Goal: Transaction & Acquisition: Book appointment/travel/reservation

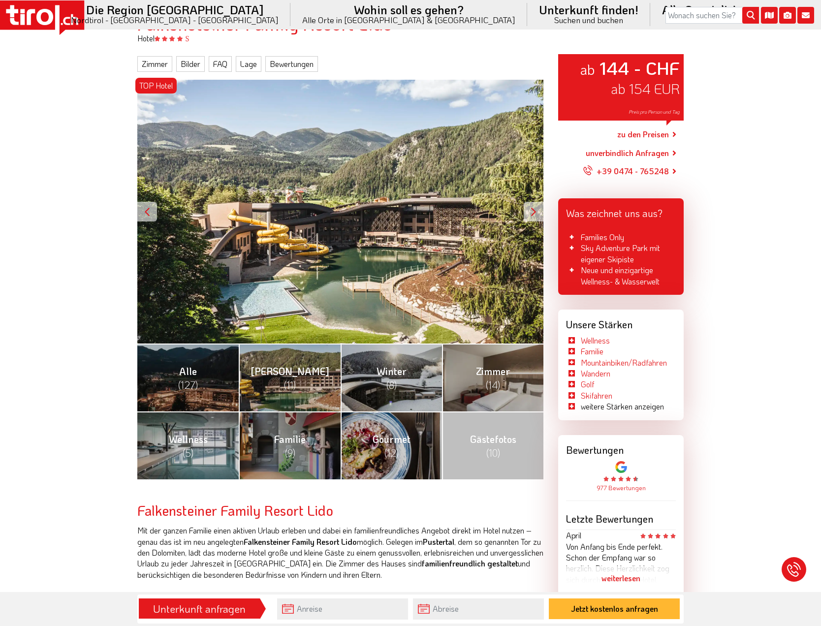
scroll to position [131, 0]
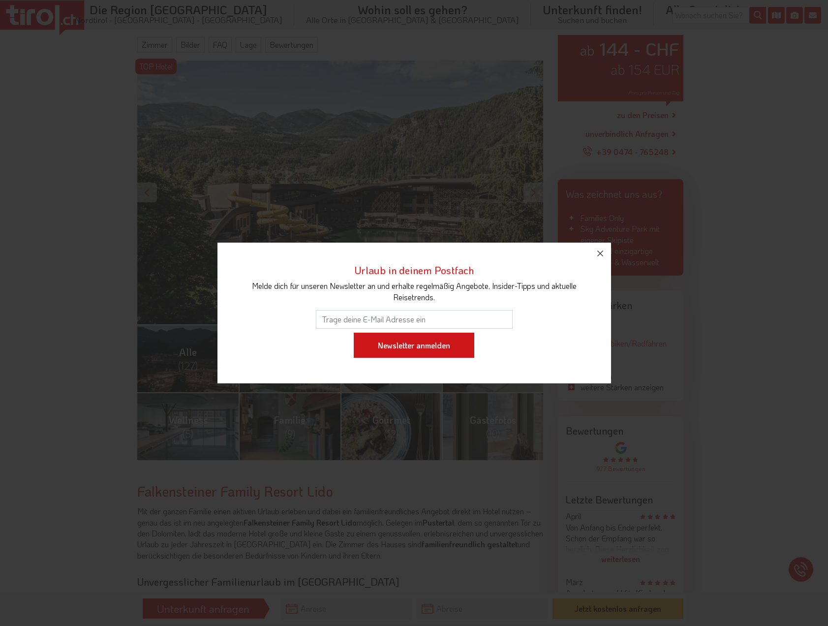
click at [435, 358] on input "Newsletter anmelden" at bounding box center [414, 346] width 121 height 26
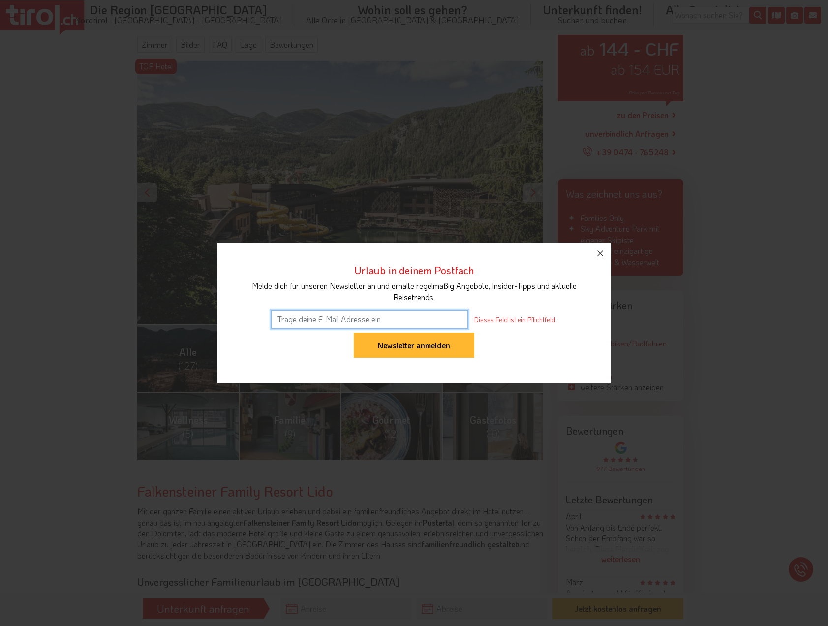
click at [313, 116] on div "Urlaub in deinem Postfach Melde dich für unseren Newsletter an und erhalte rege…" at bounding box center [414, 313] width 828 height 626
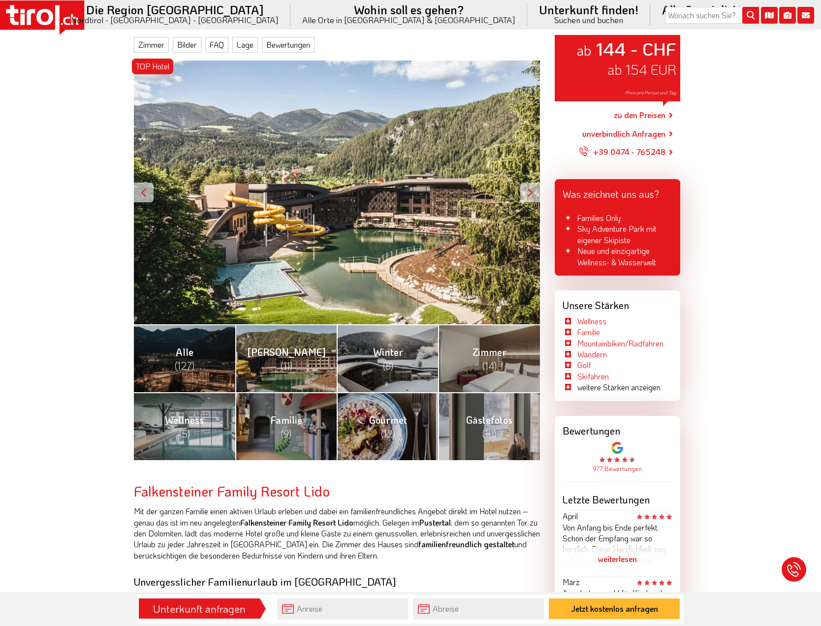
click at [487, 242] on div "TOP Hotel ab 144 - CHF ab 154 EUR Preis pro Person und Tag" at bounding box center [337, 193] width 406 height 264
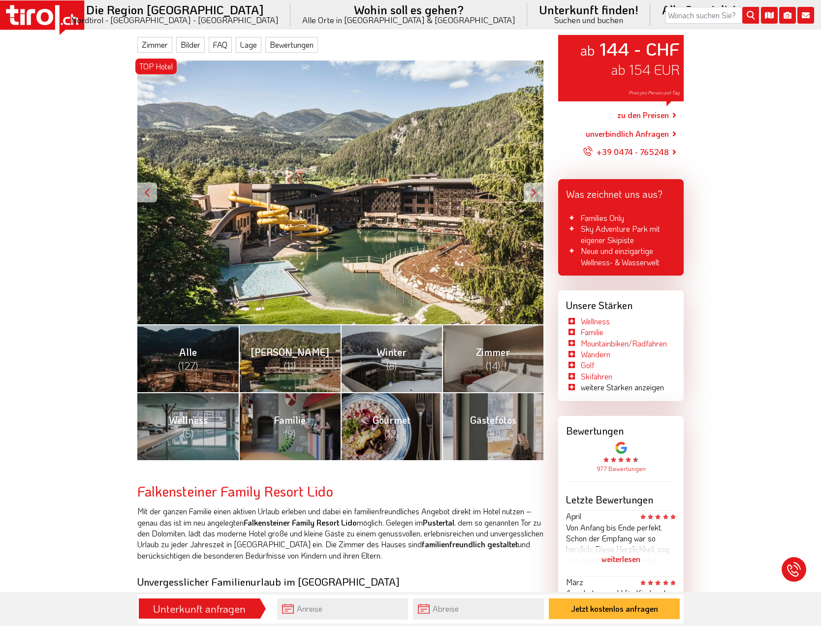
click at [382, 225] on div "TOP Hotel ab 144 - CHF ab 154 EUR Preis pro Person und Tag" at bounding box center [340, 193] width 406 height 264
click at [262, 433] on link "Familie (9)" at bounding box center [289, 426] width 101 height 68
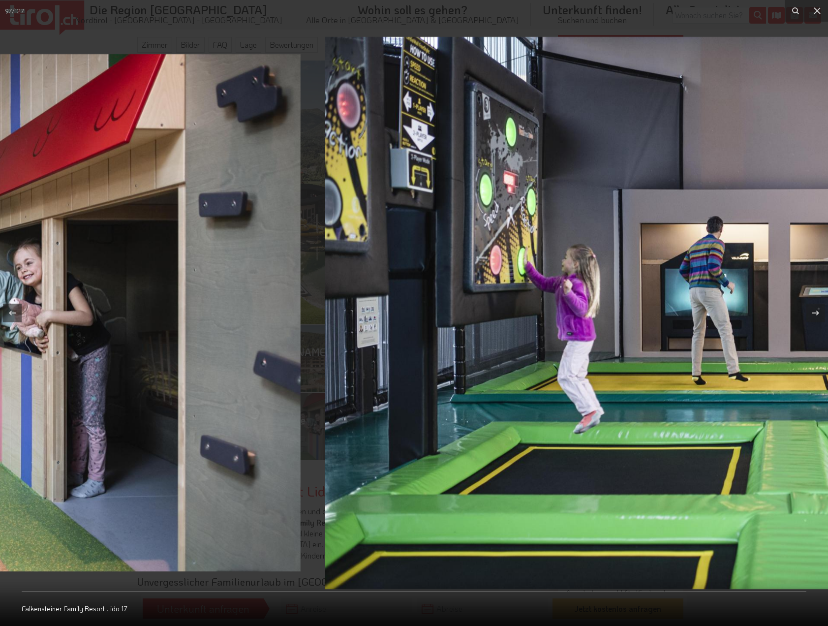
drag, startPoint x: 173, startPoint y: 310, endPoint x: 144, endPoint y: 308, distance: 29.6
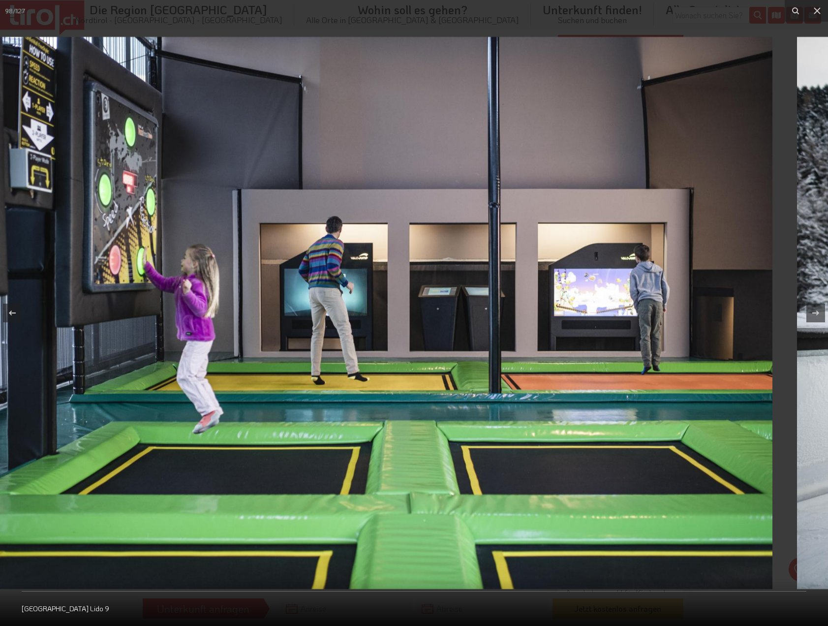
drag, startPoint x: 714, startPoint y: 298, endPoint x: 182, endPoint y: 295, distance: 531.6
click at [199, 296] on img at bounding box center [358, 313] width 828 height 552
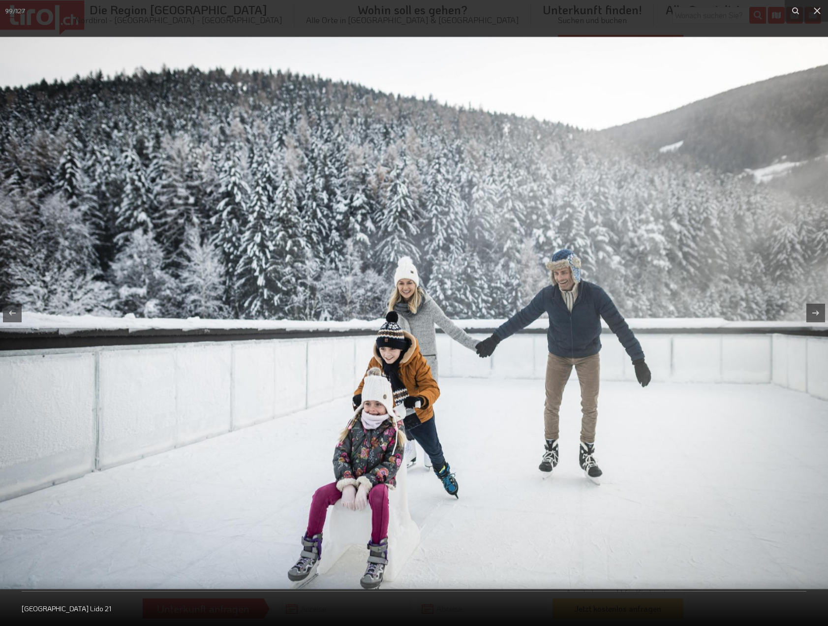
drag, startPoint x: 611, startPoint y: 305, endPoint x: 289, endPoint y: 295, distance: 322.0
click at [289, 295] on img at bounding box center [414, 313] width 828 height 552
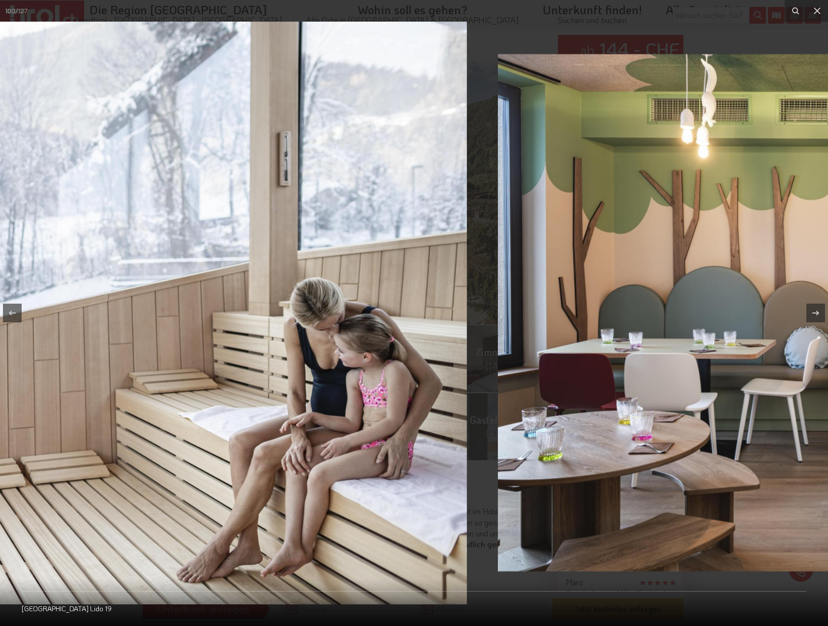
drag, startPoint x: 609, startPoint y: 313, endPoint x: 248, endPoint y: 298, distance: 361.6
click at [248, 298] on img at bounding box center [59, 313] width 816 height 583
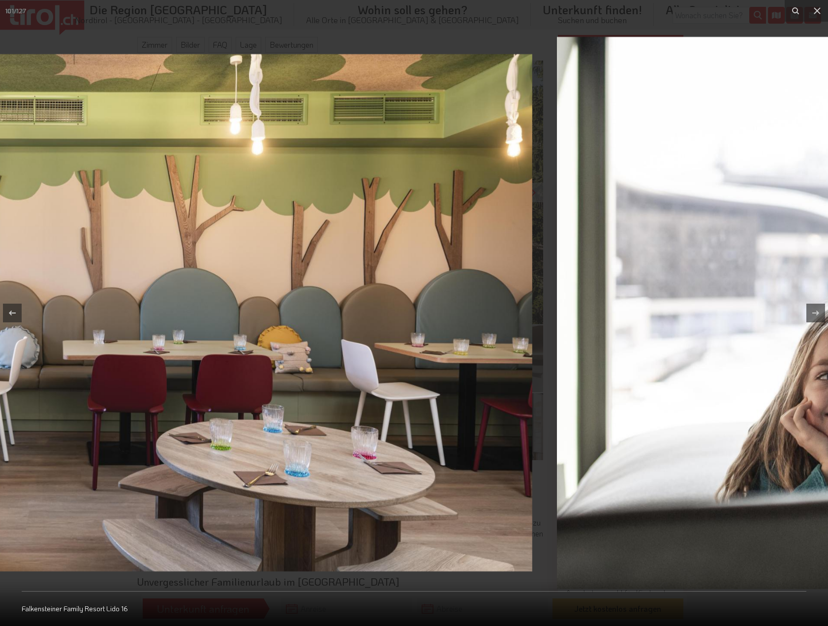
drag, startPoint x: 599, startPoint y: 307, endPoint x: 336, endPoint y: 299, distance: 263.4
click at [336, 299] on img at bounding box center [118, 312] width 828 height 517
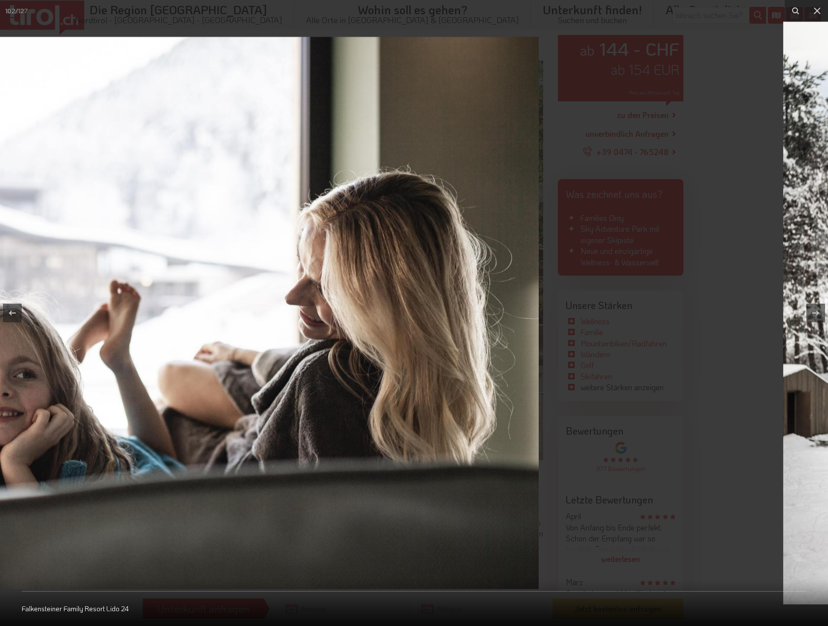
drag, startPoint x: 552, startPoint y: 298, endPoint x: 239, endPoint y: 283, distance: 313.4
click at [241, 285] on img at bounding box center [125, 313] width 828 height 552
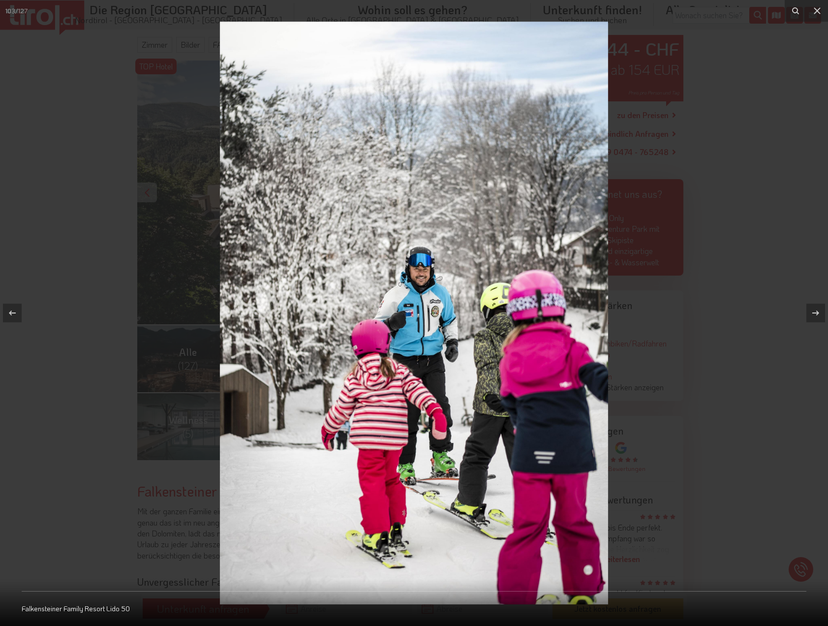
click at [775, 36] on div at bounding box center [414, 313] width 828 height 626
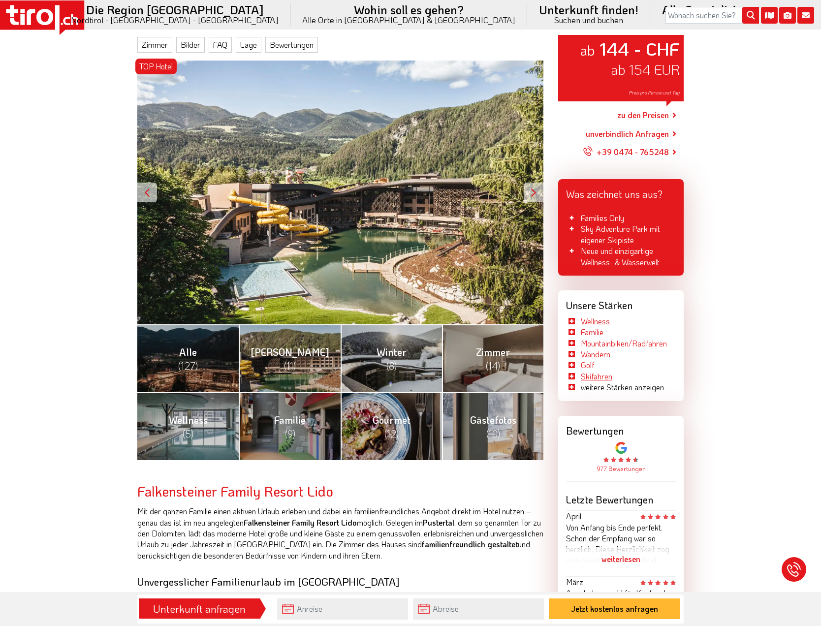
scroll to position [394, 0]
